Goal: Find contact information: Find contact information

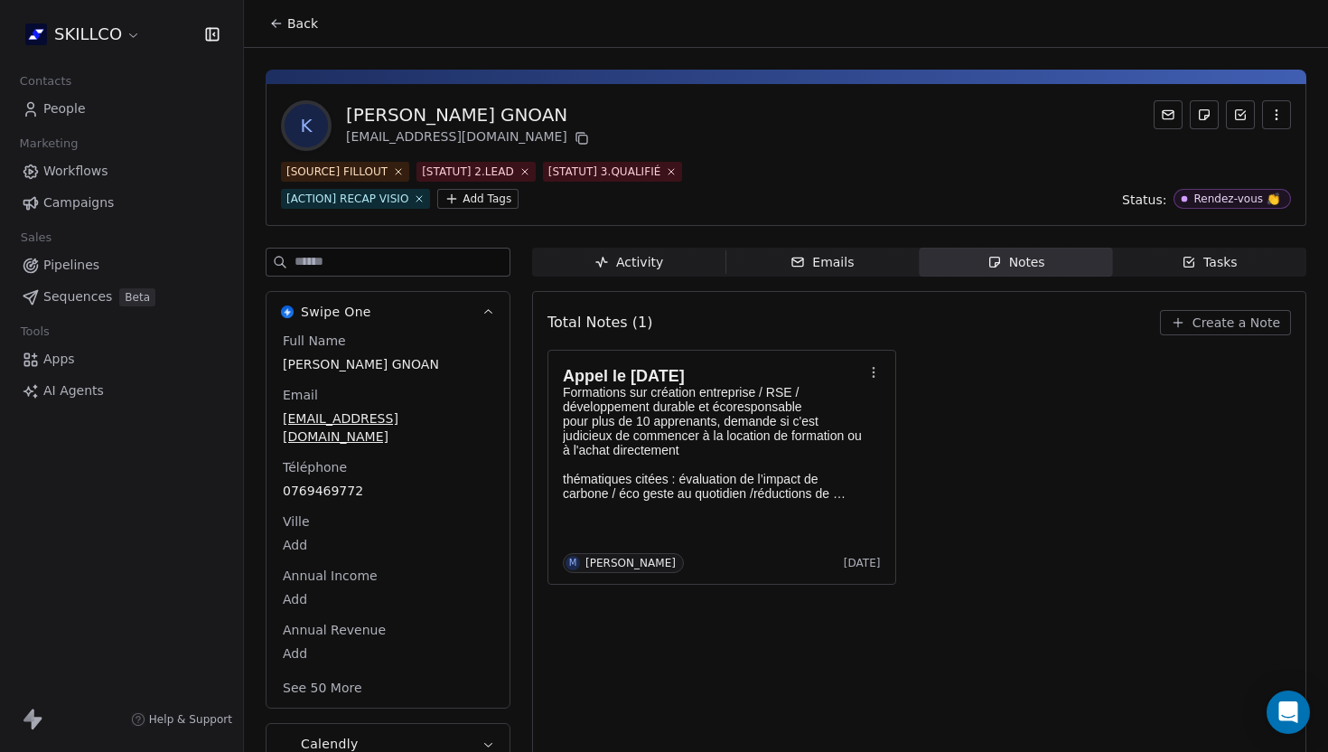
scroll to position [24, 0]
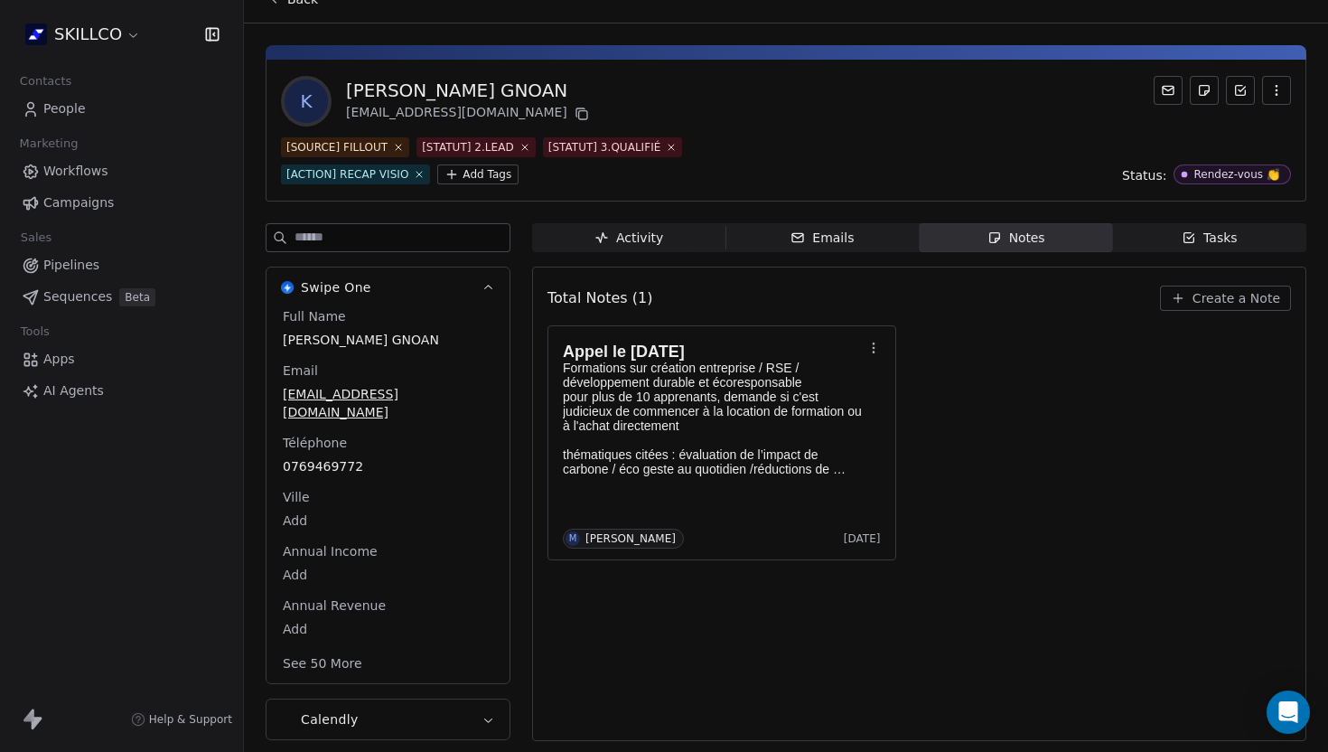
drag, startPoint x: 565, startPoint y: 91, endPoint x: 322, endPoint y: 90, distance: 243.1
click at [322, 90] on div "k [PERSON_NAME] GNOAN [EMAIL_ADDRESS][DOMAIN_NAME]" at bounding box center [786, 101] width 1010 height 51
copy div "[PERSON_NAME] GNOAN"
click at [578, 111] on icon at bounding box center [582, 115] width 8 height 8
click at [374, 457] on span "0769469772" at bounding box center [388, 466] width 211 height 18
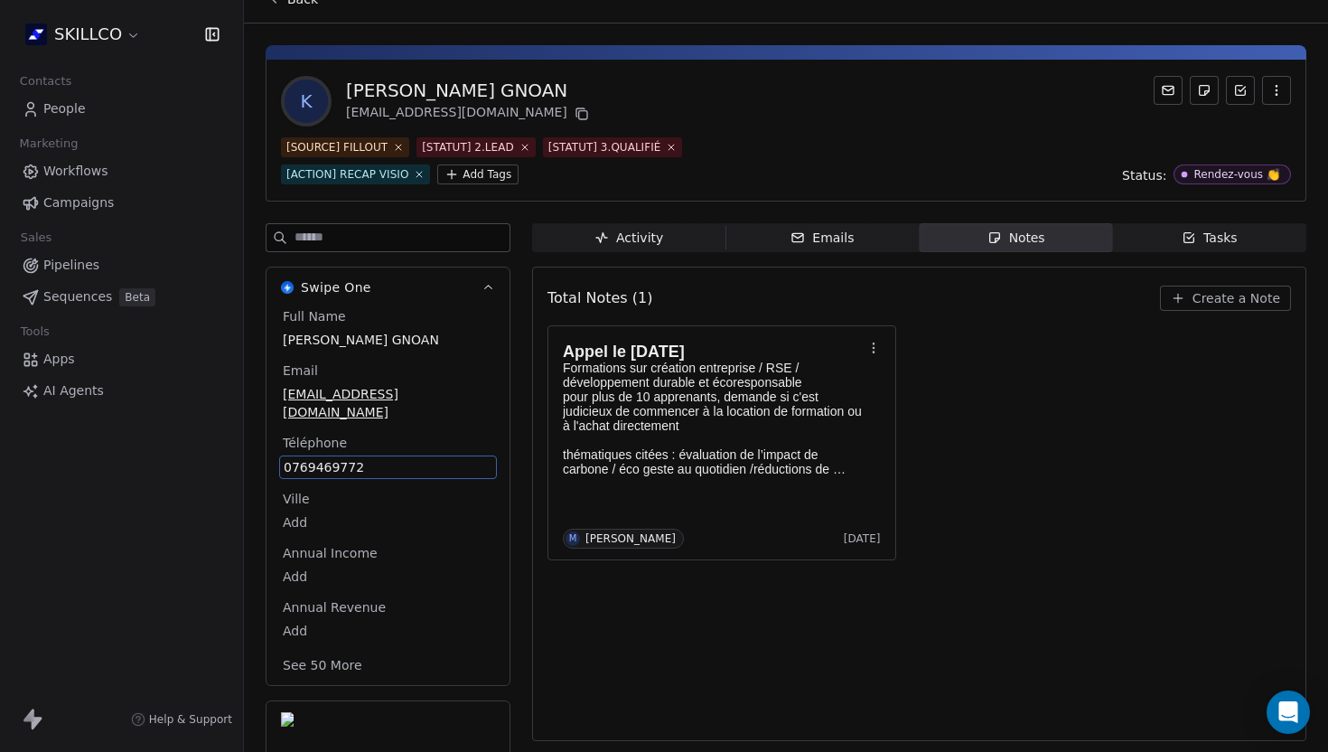
click at [374, 458] on span "0769469772" at bounding box center [388, 467] width 209 height 18
drag, startPoint x: 374, startPoint y: 451, endPoint x: 287, endPoint y: 429, distance: 89.4
click at [287, 434] on div "Téléphone [PHONE_NUMBER]" at bounding box center [388, 456] width 218 height 45
click at [306, 458] on span "0769469772" at bounding box center [388, 467] width 209 height 18
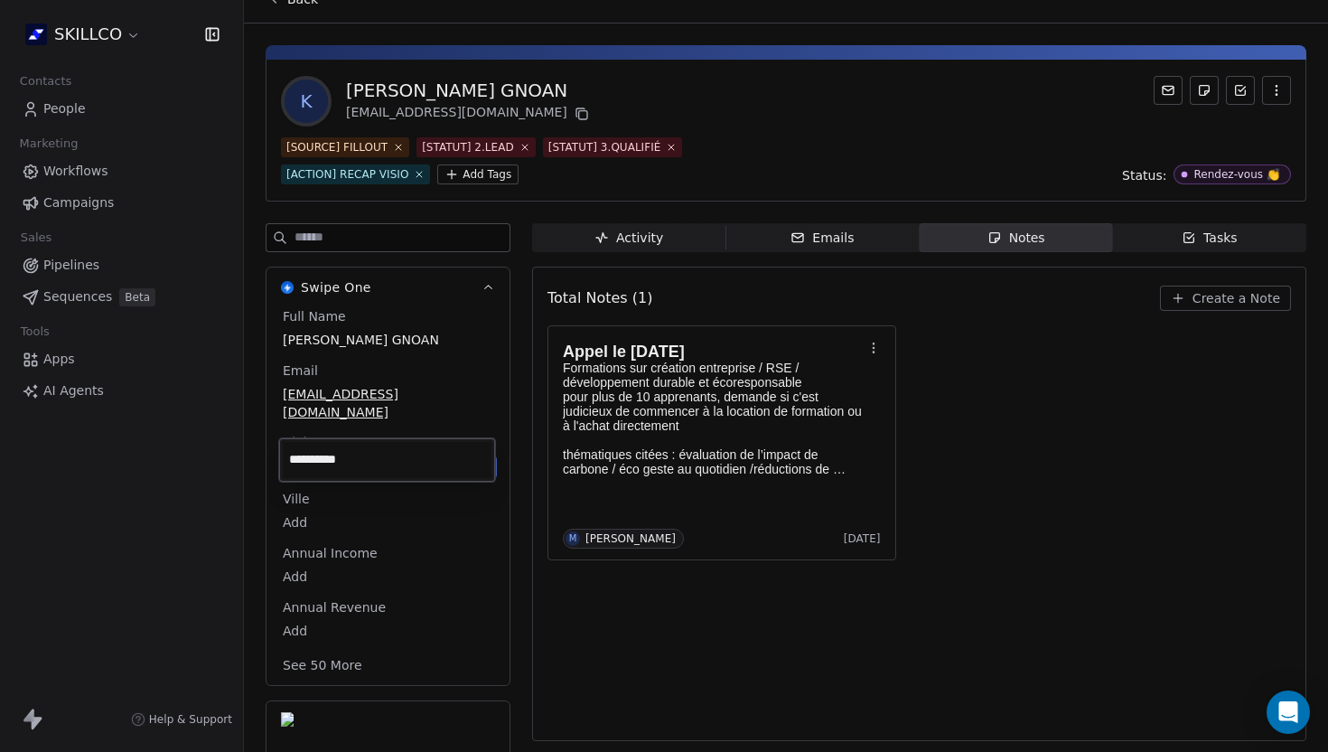
drag, startPoint x: 387, startPoint y: 469, endPoint x: 277, endPoint y: 464, distance: 110.4
click at [277, 464] on html "SKILLCO Contacts People Marketing Workflows Campaigns Sales Pipelines Sequences…" at bounding box center [664, 376] width 1328 height 752
drag, startPoint x: 372, startPoint y: 466, endPoint x: 258, endPoint y: 455, distance: 114.5
click at [258, 455] on html "SKILLCO Contacts People Marketing Workflows Campaigns Sales Pipelines Sequences…" at bounding box center [664, 376] width 1328 height 752
drag, startPoint x: 378, startPoint y: 470, endPoint x: 283, endPoint y: 465, distance: 95.0
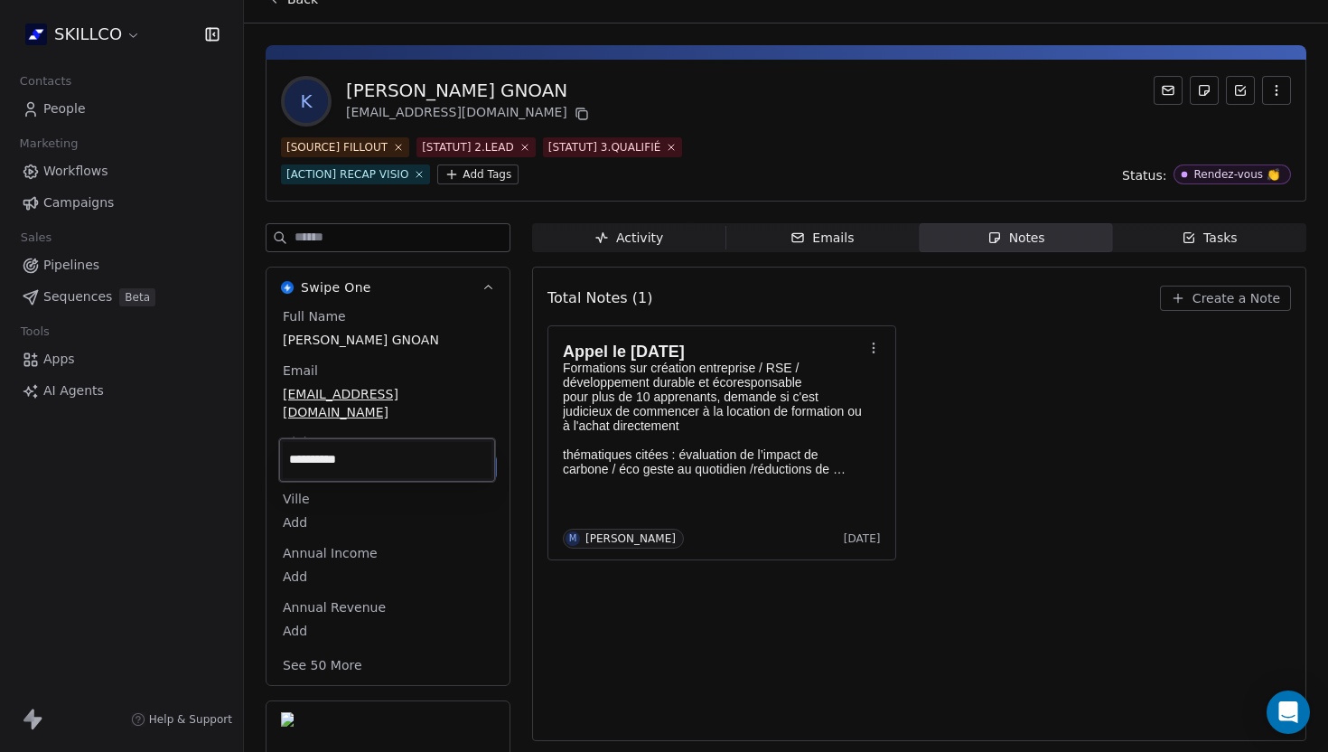
click at [283, 465] on input "**********" at bounding box center [387, 460] width 209 height 36
